Goal: Find specific page/section: Locate a particular part of the current website

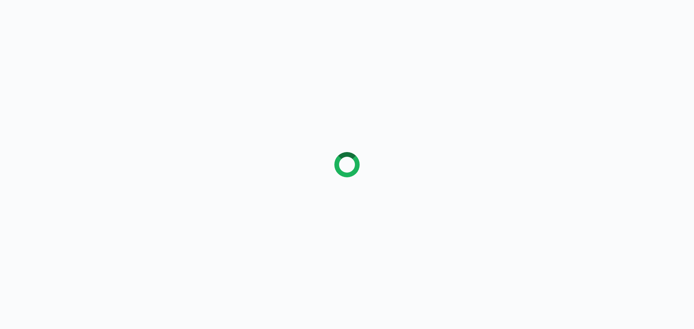
click at [59, 110] on div at bounding box center [347, 164] width 694 height 329
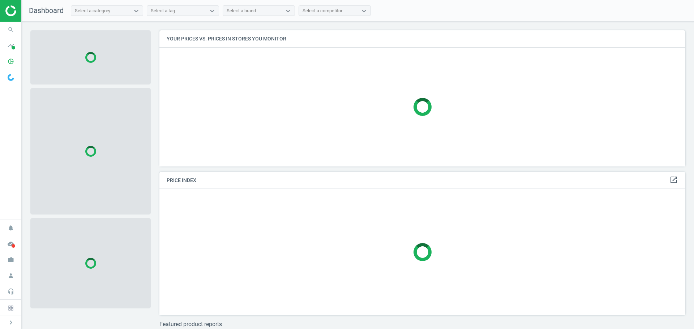
scroll to position [147, 532]
click at [13, 26] on icon "search" at bounding box center [11, 30] width 14 height 14
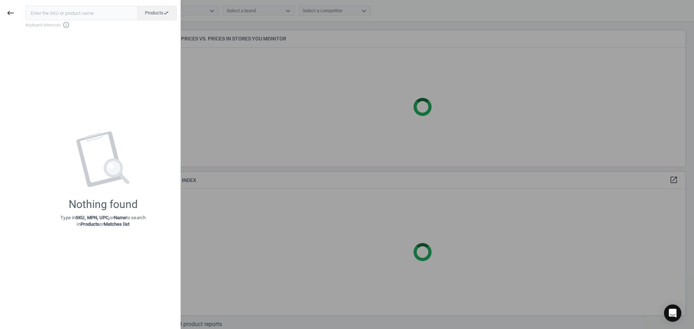
click at [55, 17] on input "text" at bounding box center [82, 13] width 112 height 14
type input "18393576"
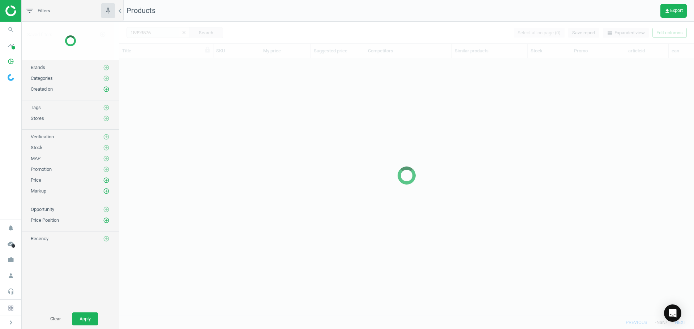
scroll to position [247, 569]
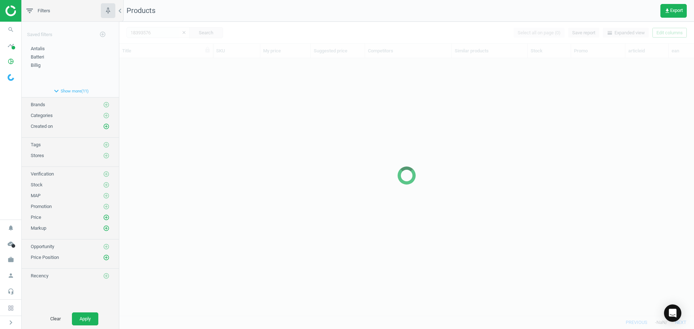
click at [165, 124] on div at bounding box center [406, 176] width 575 height 308
click at [159, 123] on div at bounding box center [406, 176] width 575 height 308
click at [160, 123] on div at bounding box center [406, 176] width 575 height 308
click at [167, 128] on div at bounding box center [406, 176] width 575 height 308
click at [168, 129] on div at bounding box center [406, 176] width 575 height 308
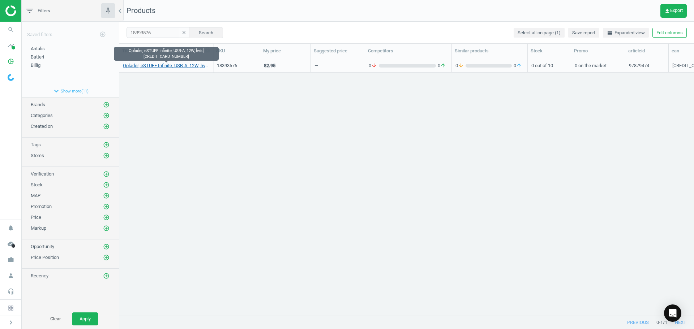
click at [146, 64] on link "Oplader, eSTUFF Infinite, USB-A, 12W, hvid, [CREDIT_CARD_NUMBER]" at bounding box center [166, 66] width 86 height 7
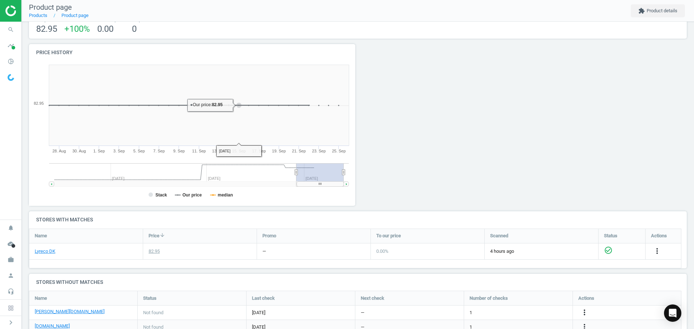
scroll to position [145, 0]
